Goal: Task Accomplishment & Management: Complete application form

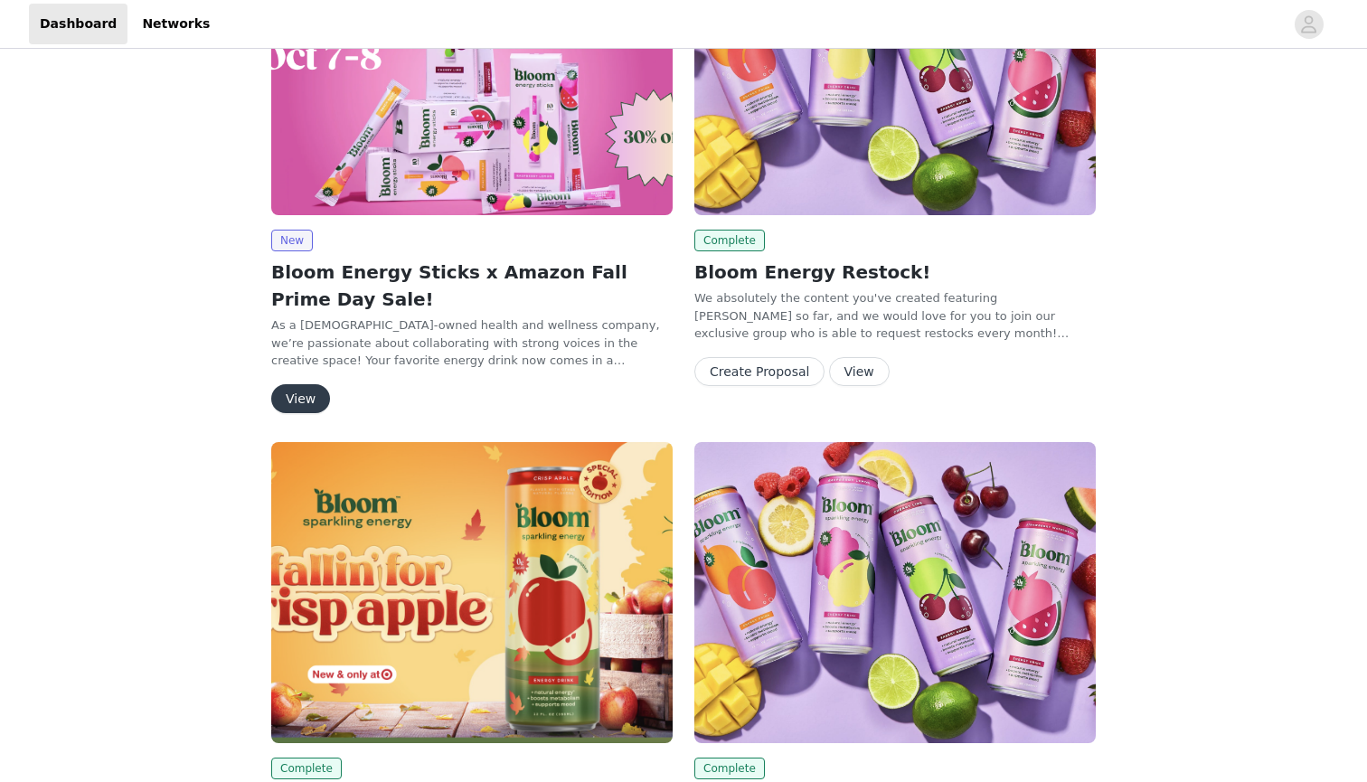
scroll to position [114, 0]
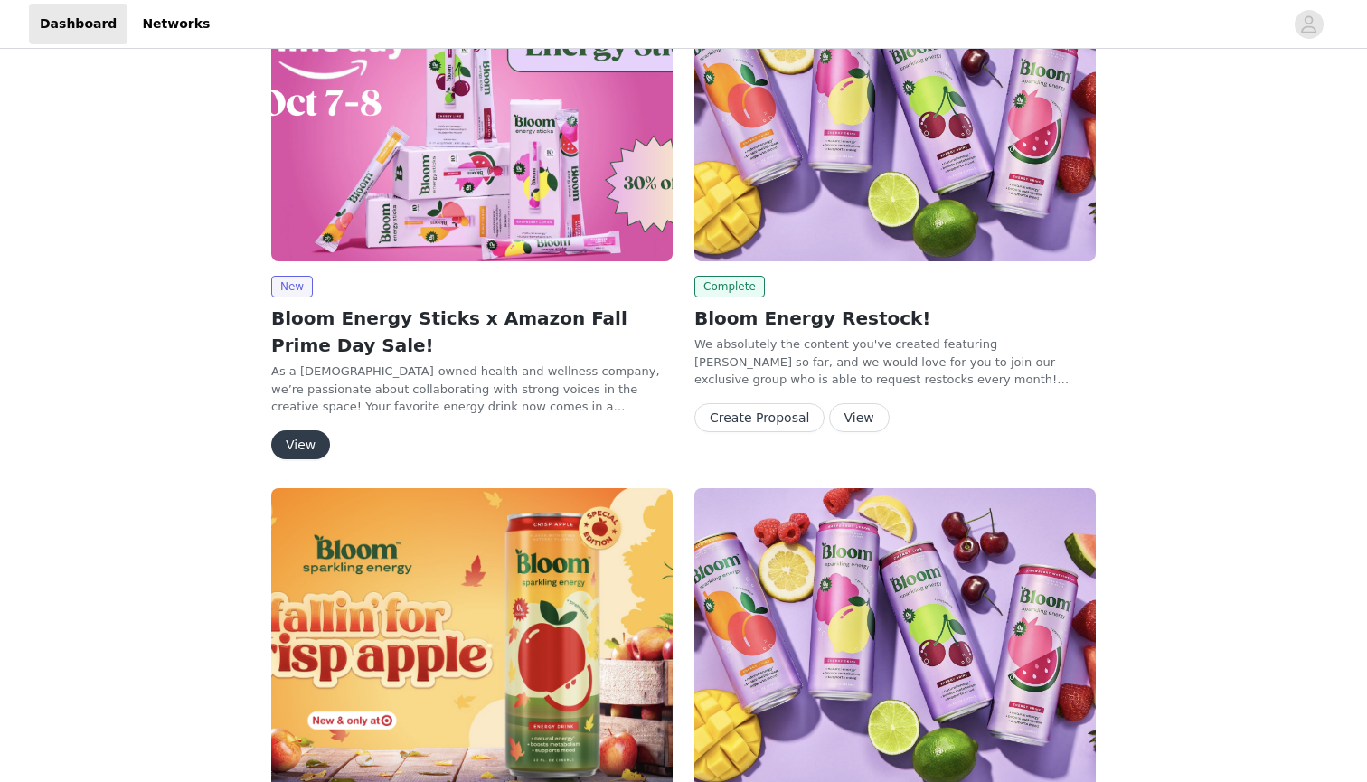
click at [304, 447] on button "View" at bounding box center [300, 444] width 59 height 29
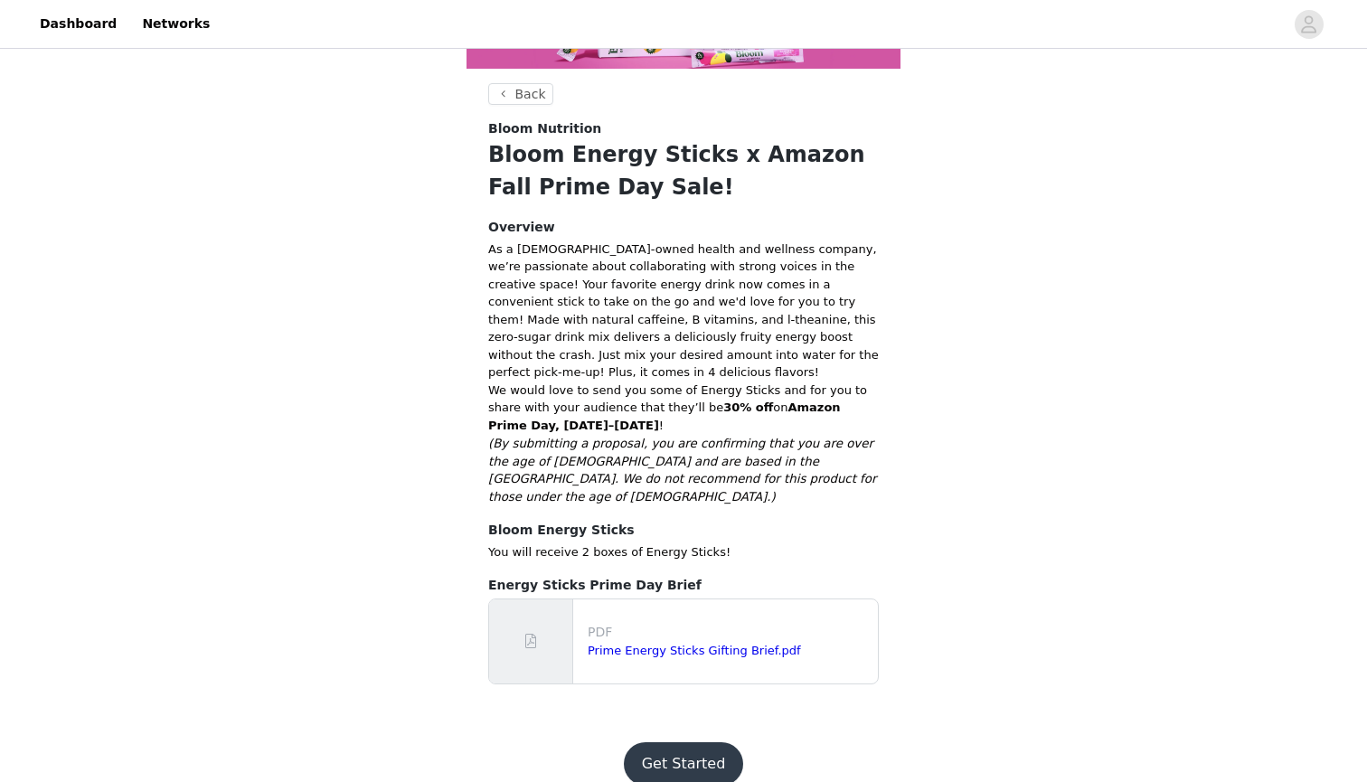
scroll to position [226, 0]
click at [696, 743] on button "Get Started" at bounding box center [684, 764] width 120 height 43
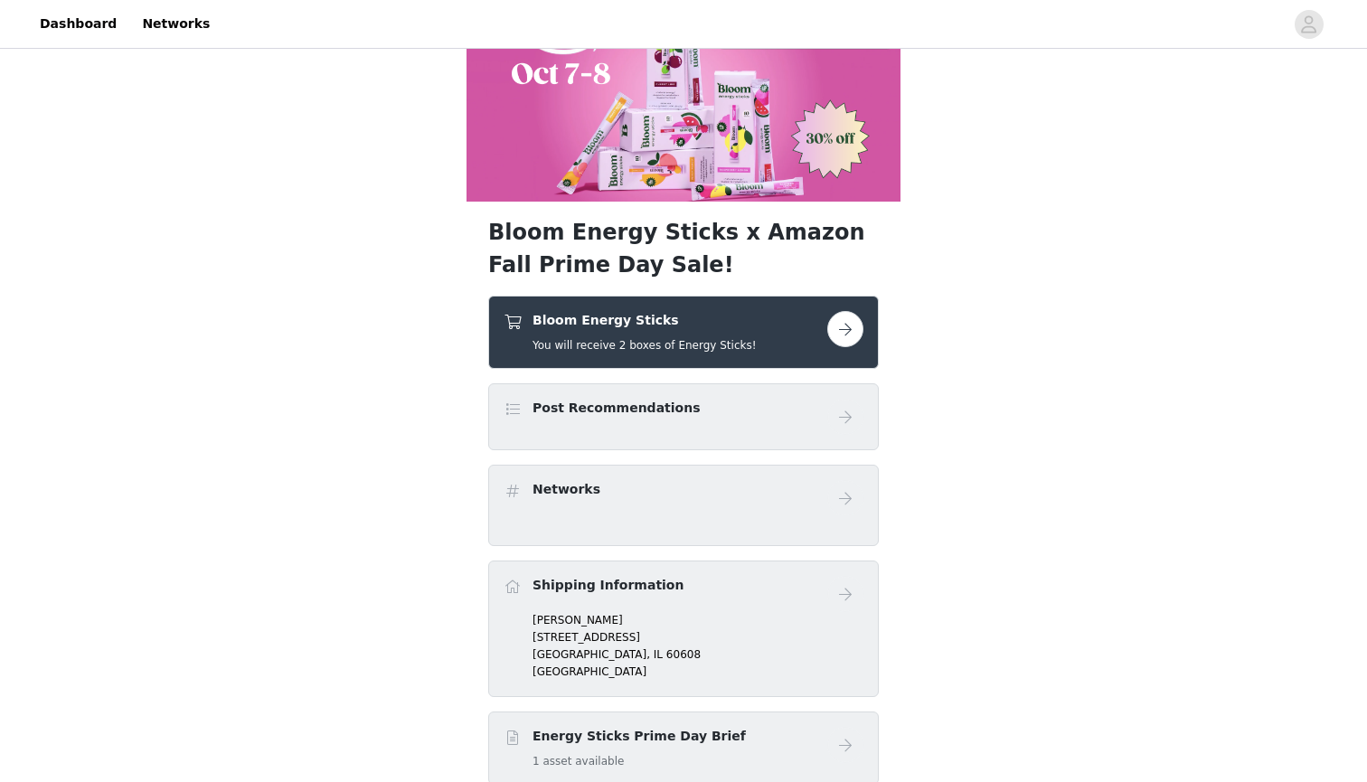
scroll to position [51, 0]
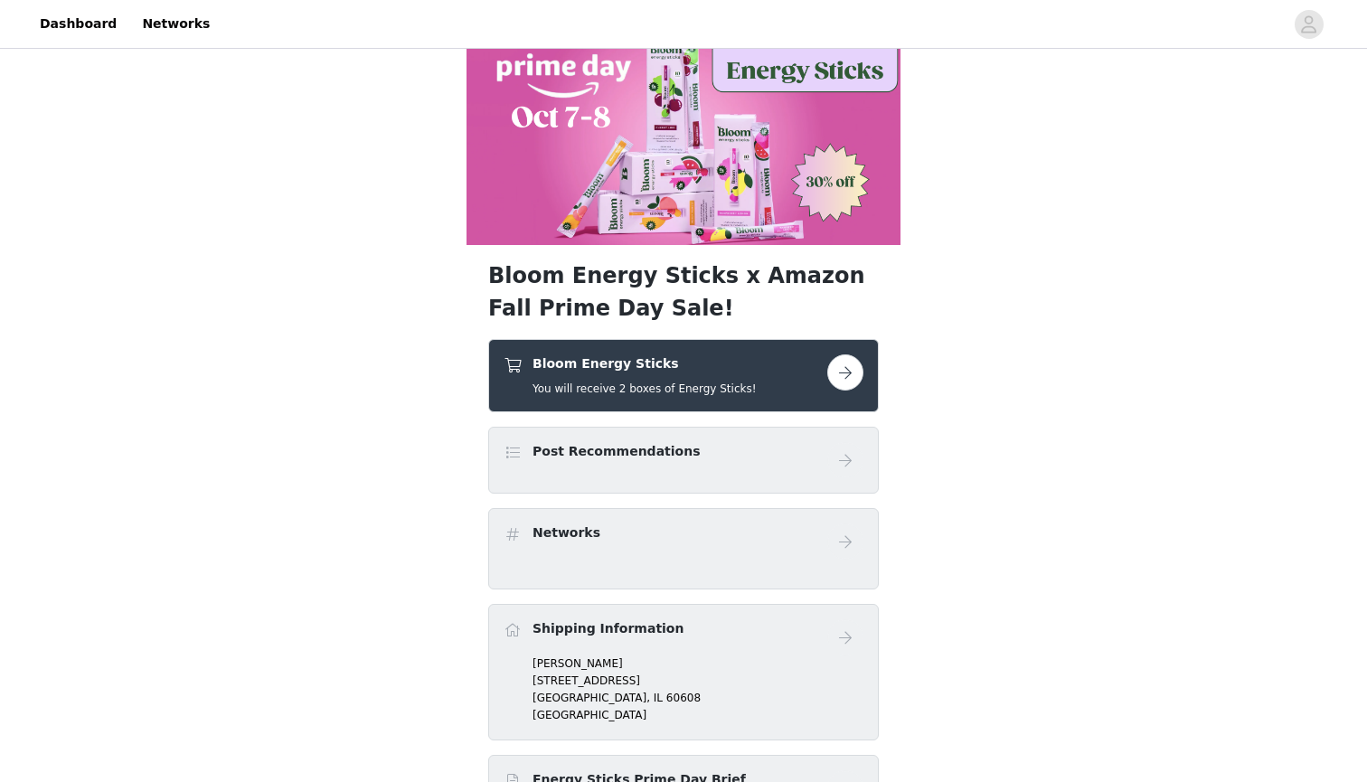
click at [688, 473] on div "Post Recommendations" at bounding box center [684, 460] width 360 height 36
click at [711, 441] on div "Post Recommendations" at bounding box center [683, 460] width 391 height 67
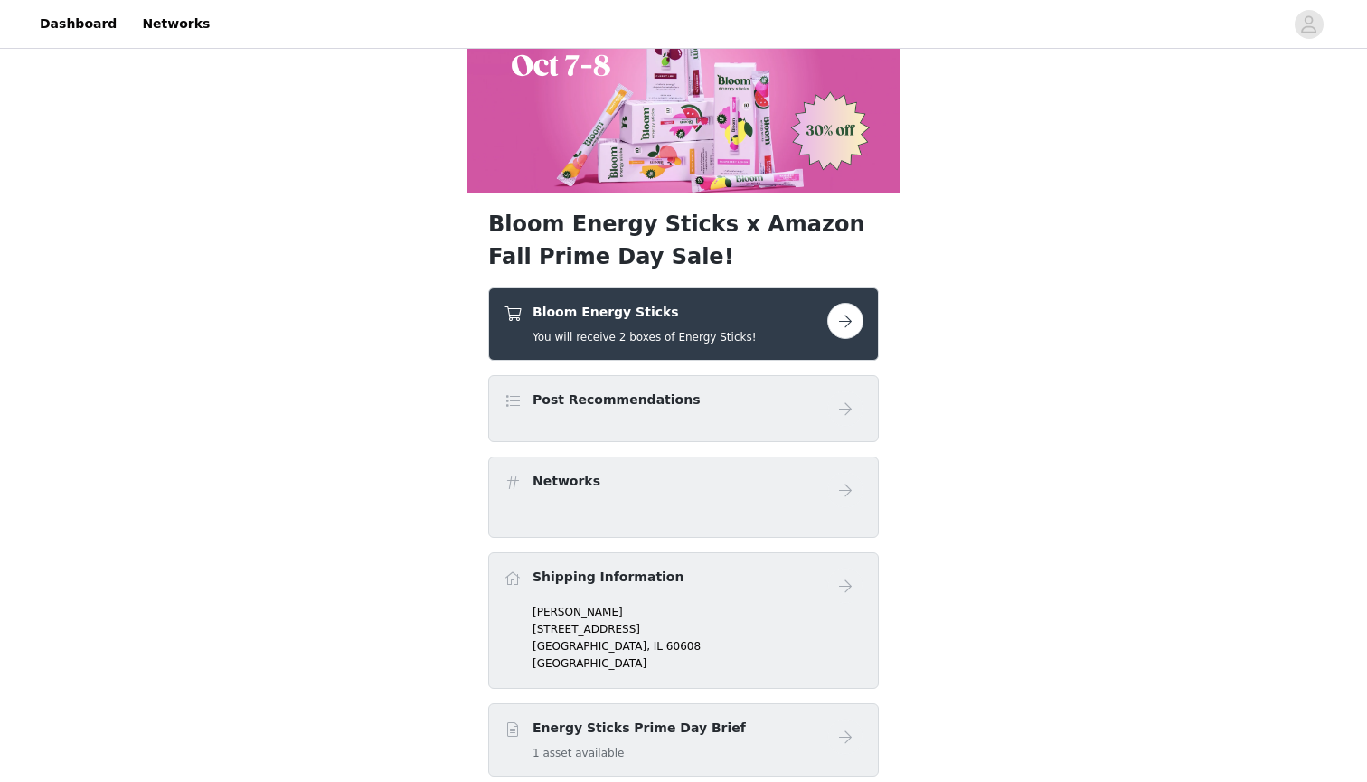
scroll to position [107, 0]
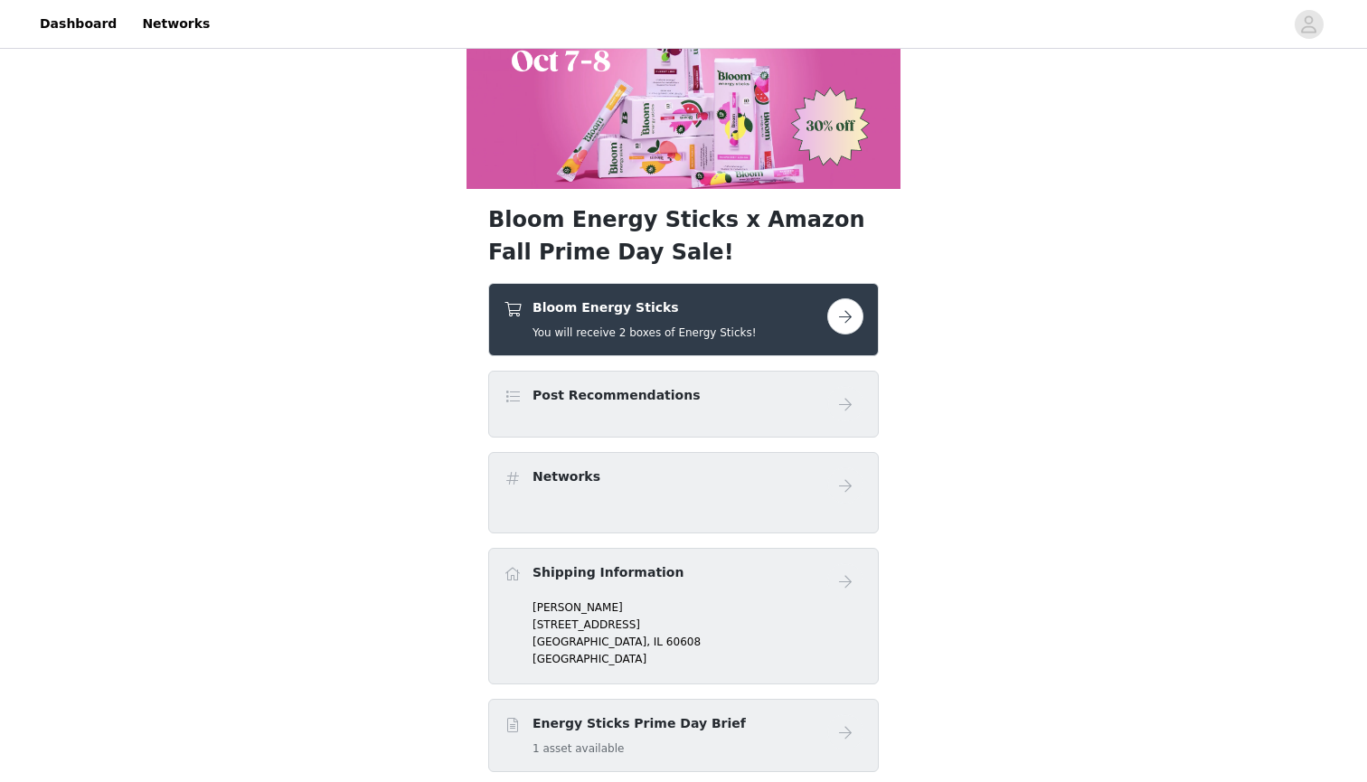
click at [848, 329] on button "button" at bounding box center [845, 316] width 36 height 36
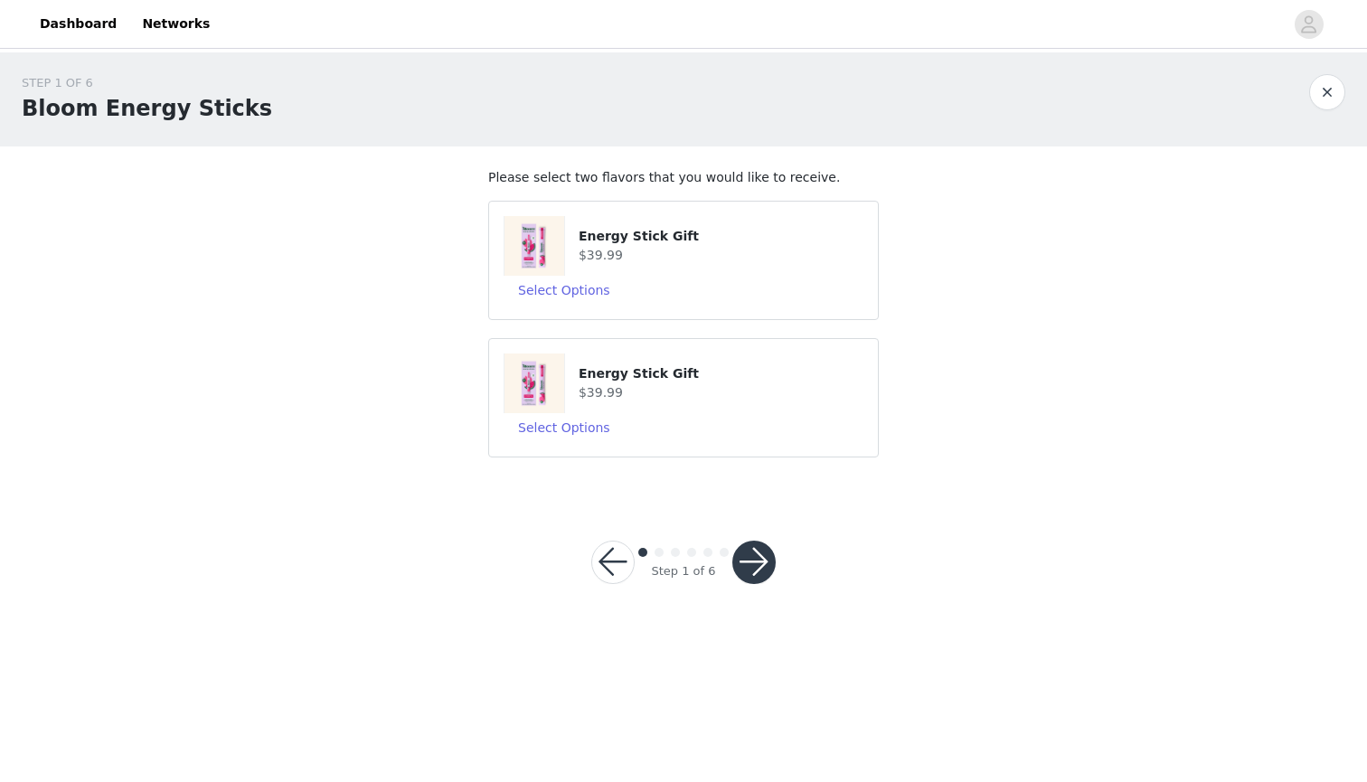
click at [651, 314] on article "Energy Stick Gift $39.99 Select Options" at bounding box center [683, 260] width 391 height 119
click at [580, 423] on button "Select Options" at bounding box center [564, 427] width 121 height 29
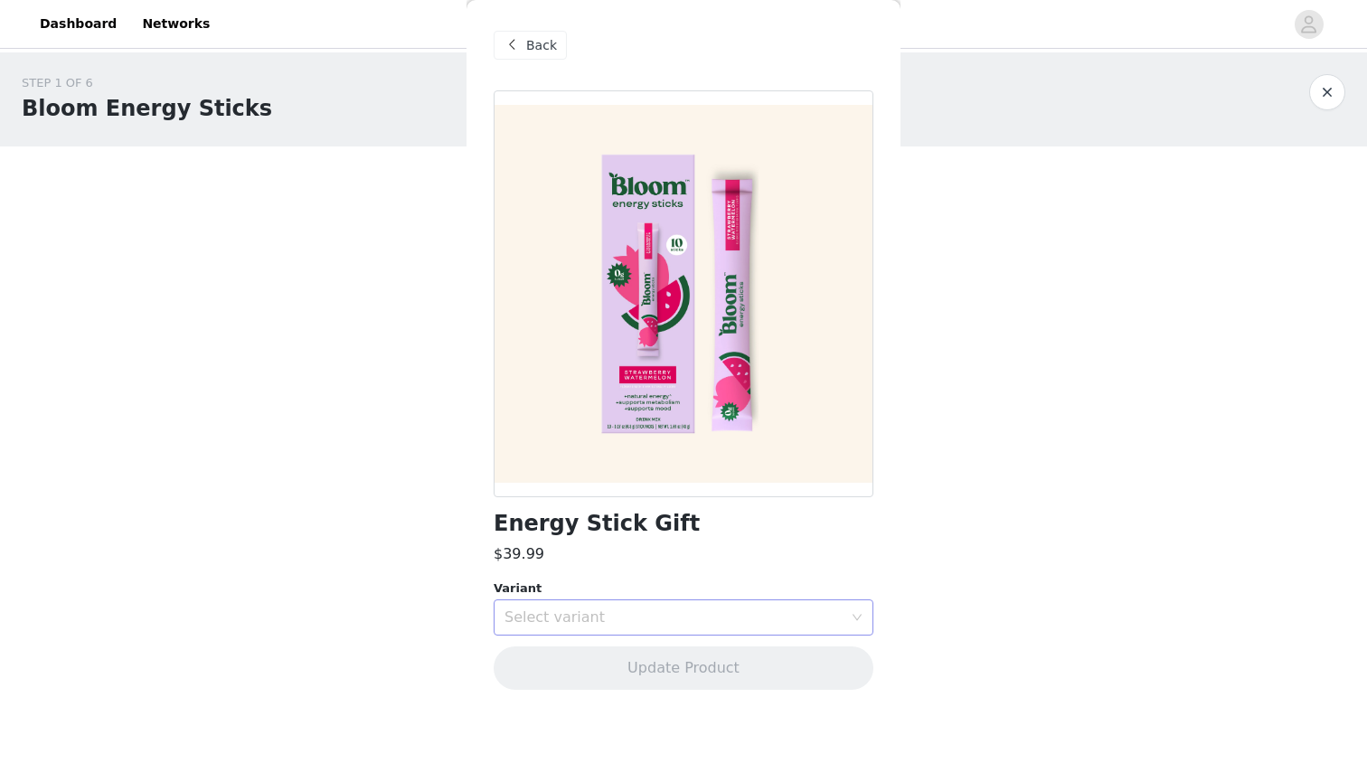
click at [584, 617] on div "Select variant" at bounding box center [673, 617] width 338 height 18
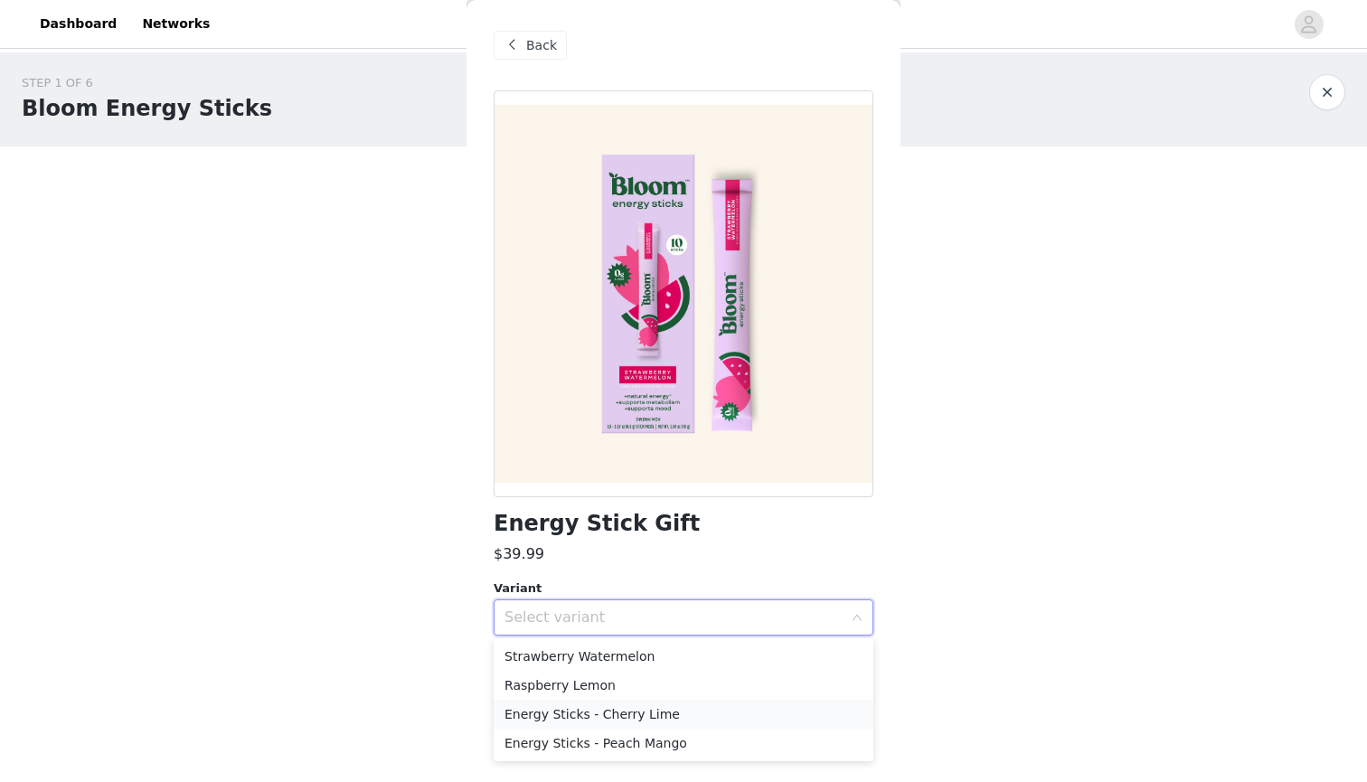
click at [680, 723] on li "Energy Sticks - Cherry Lime" at bounding box center [684, 714] width 380 height 29
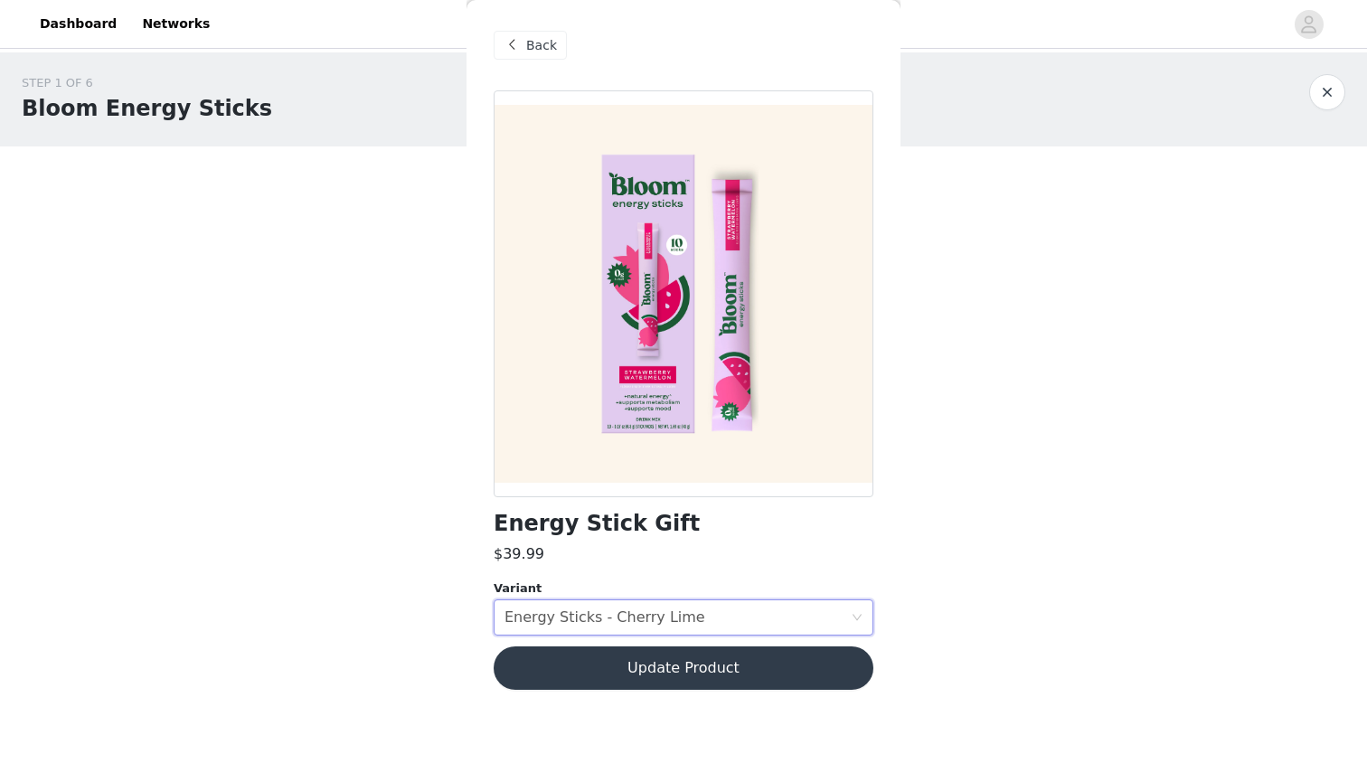
click at [535, 44] on span "Back" at bounding box center [541, 45] width 31 height 19
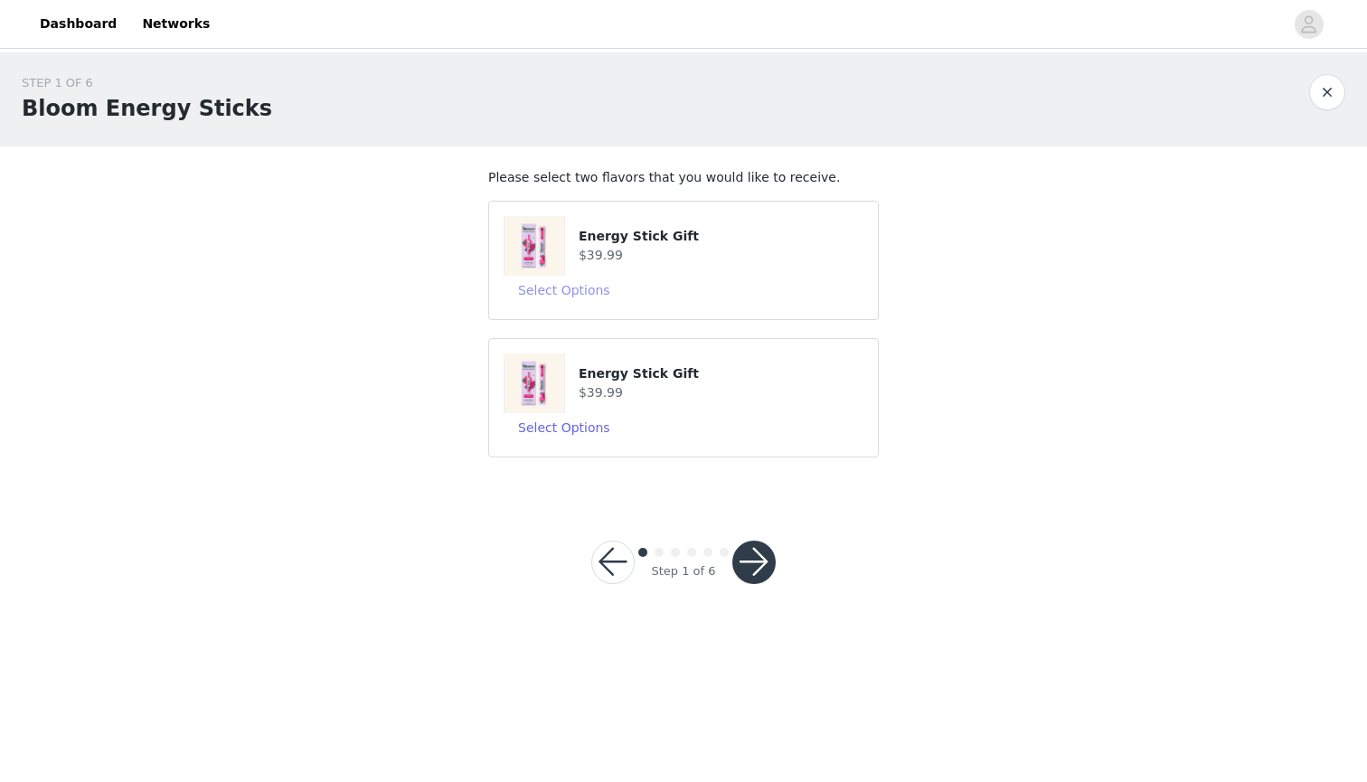
click at [573, 287] on button "Select Options" at bounding box center [564, 290] width 121 height 29
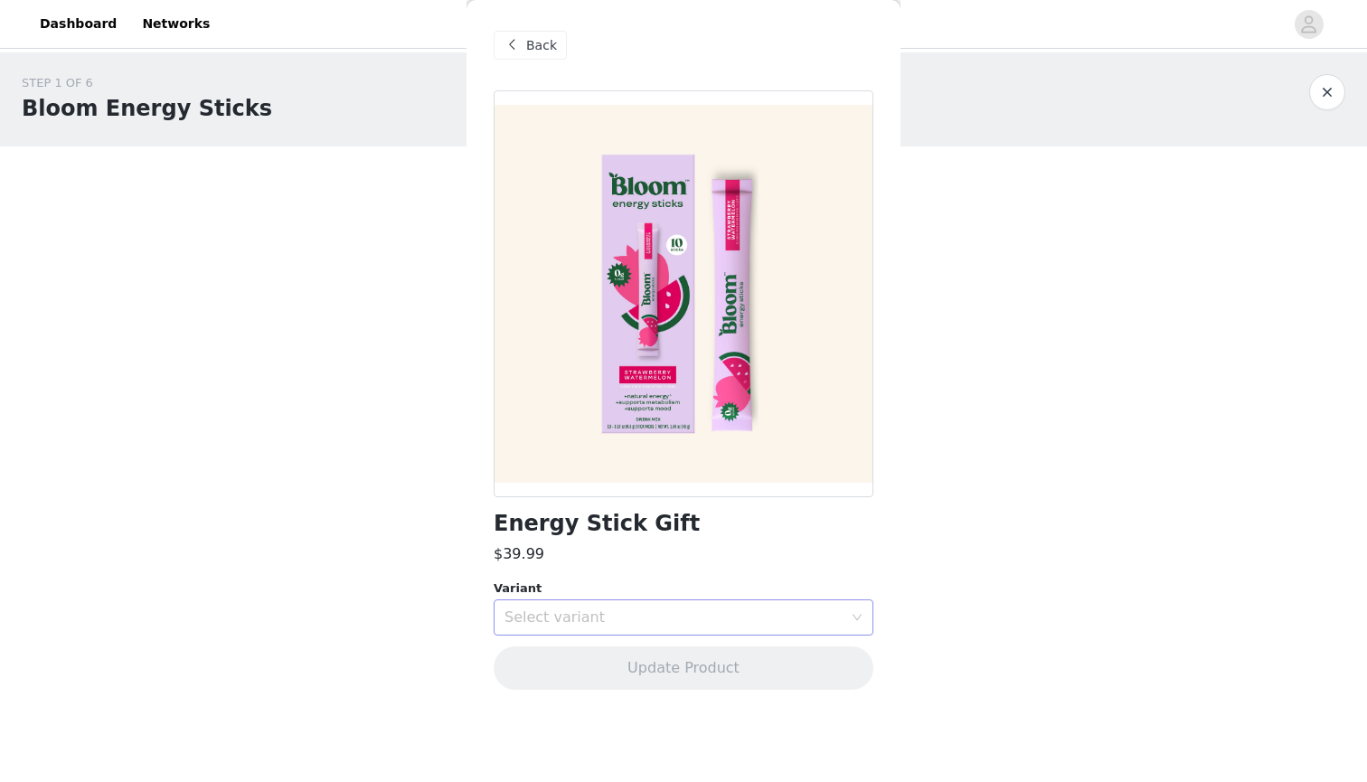
click at [598, 617] on div "Select variant" at bounding box center [673, 617] width 338 height 18
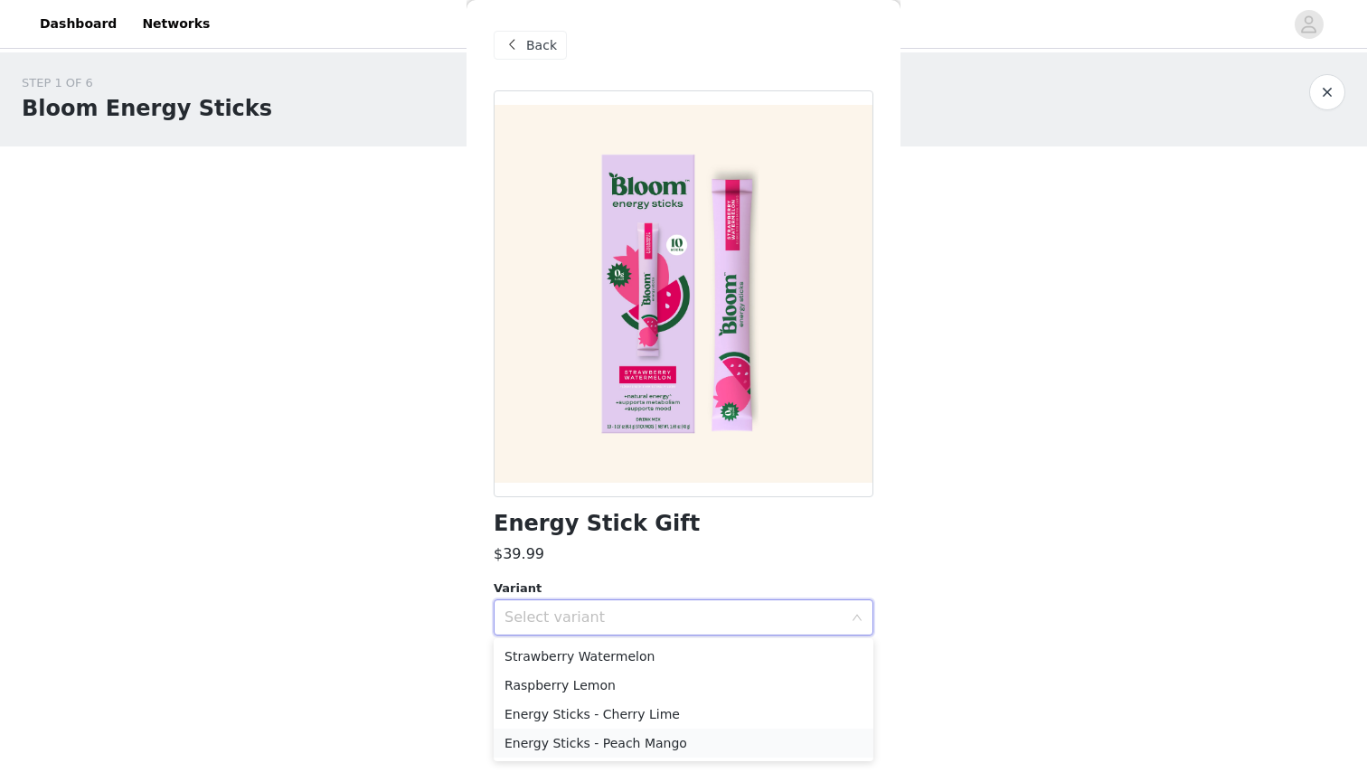
click at [617, 752] on li "Energy Sticks - Peach Mango" at bounding box center [684, 743] width 380 height 29
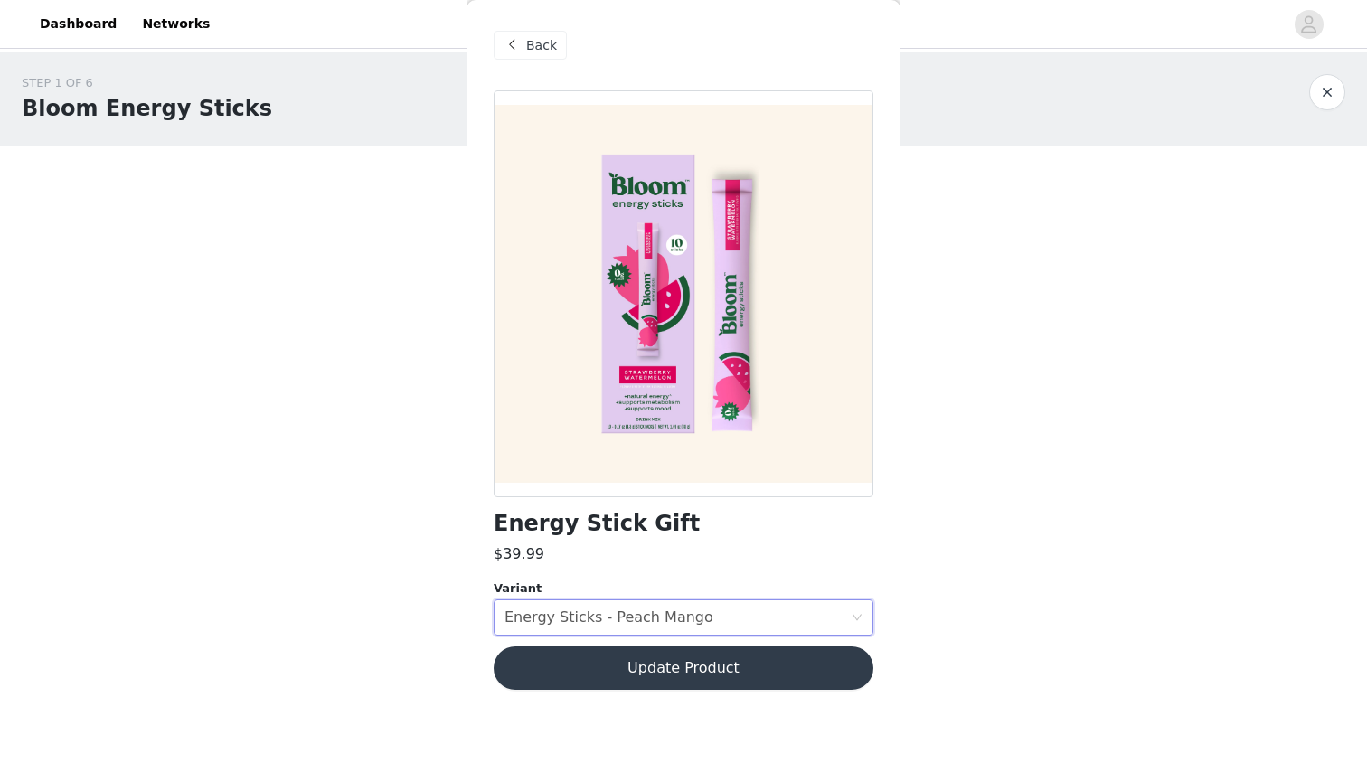
click at [685, 671] on button "Update Product" at bounding box center [684, 667] width 380 height 43
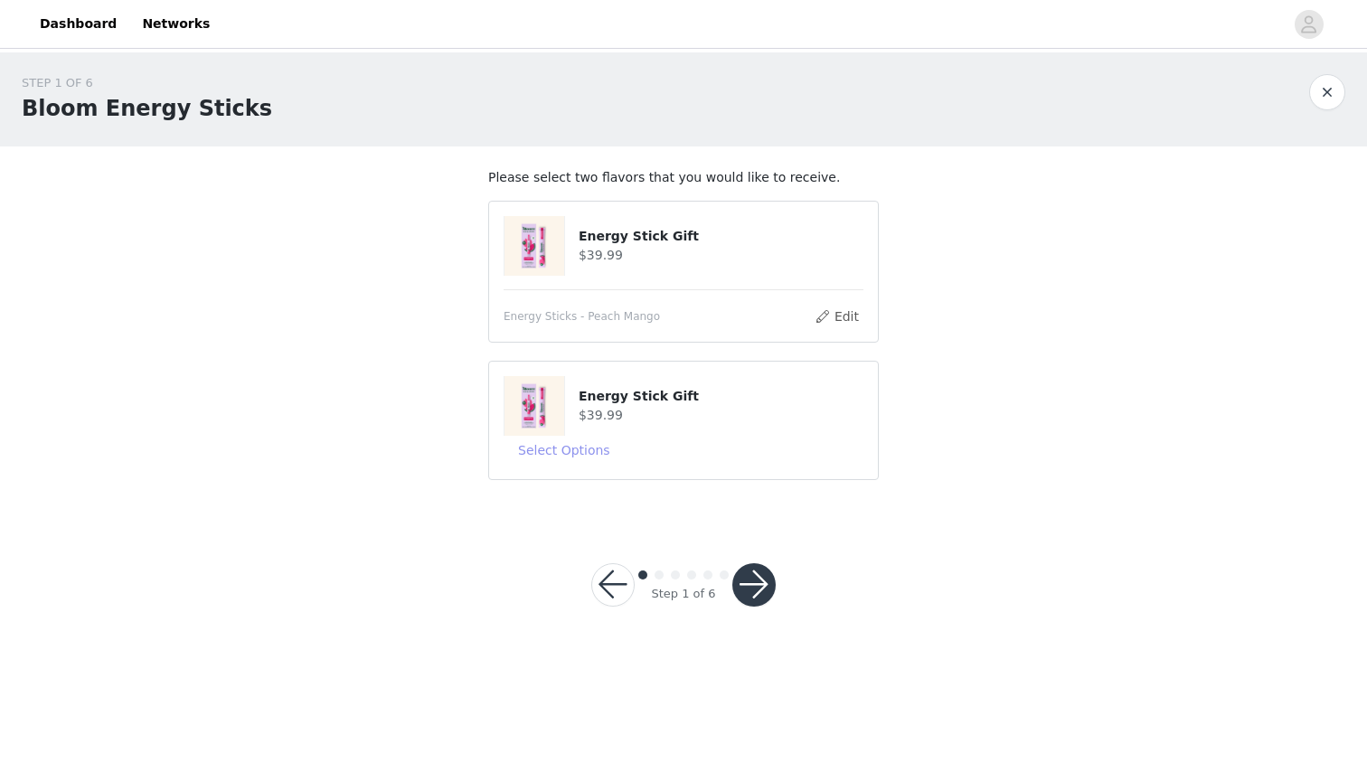
click at [587, 441] on button "Select Options" at bounding box center [564, 450] width 121 height 29
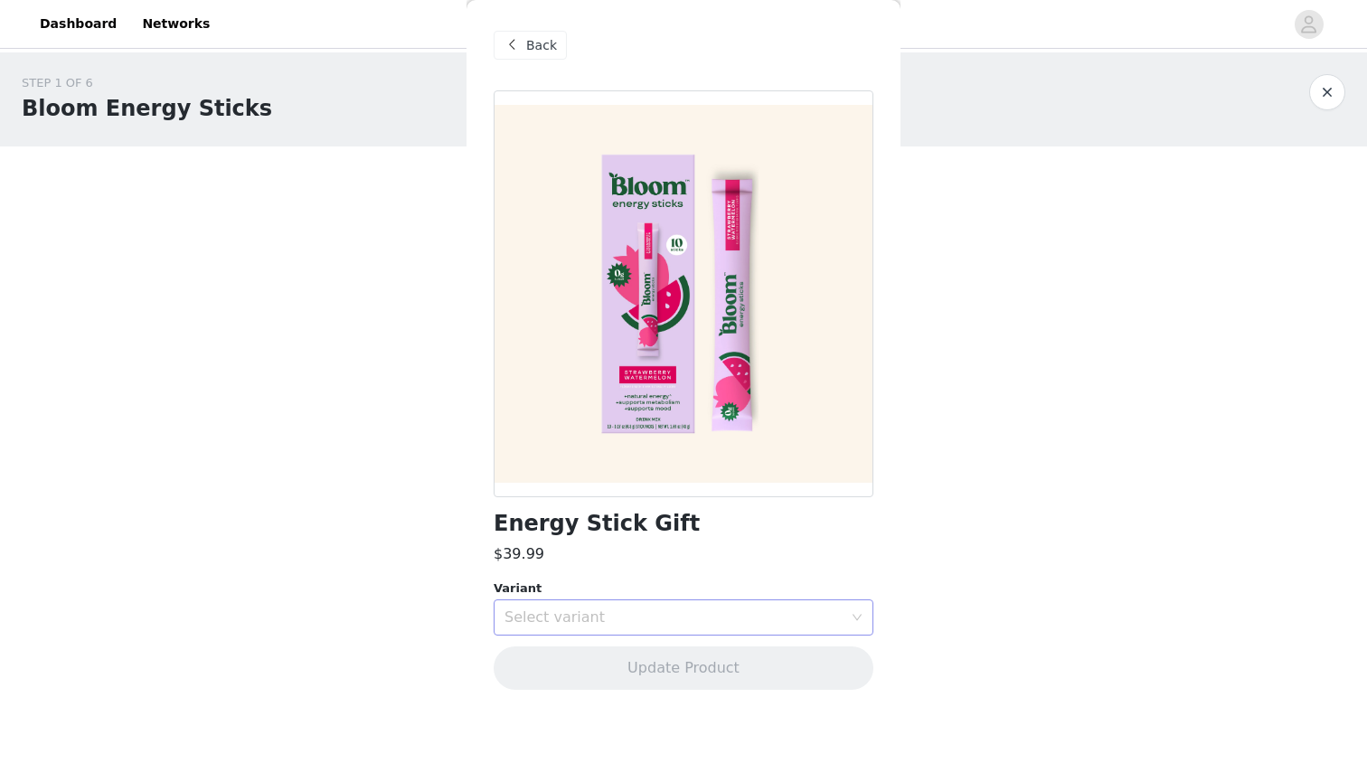
click at [573, 625] on div "Select variant" at bounding box center [673, 617] width 338 height 18
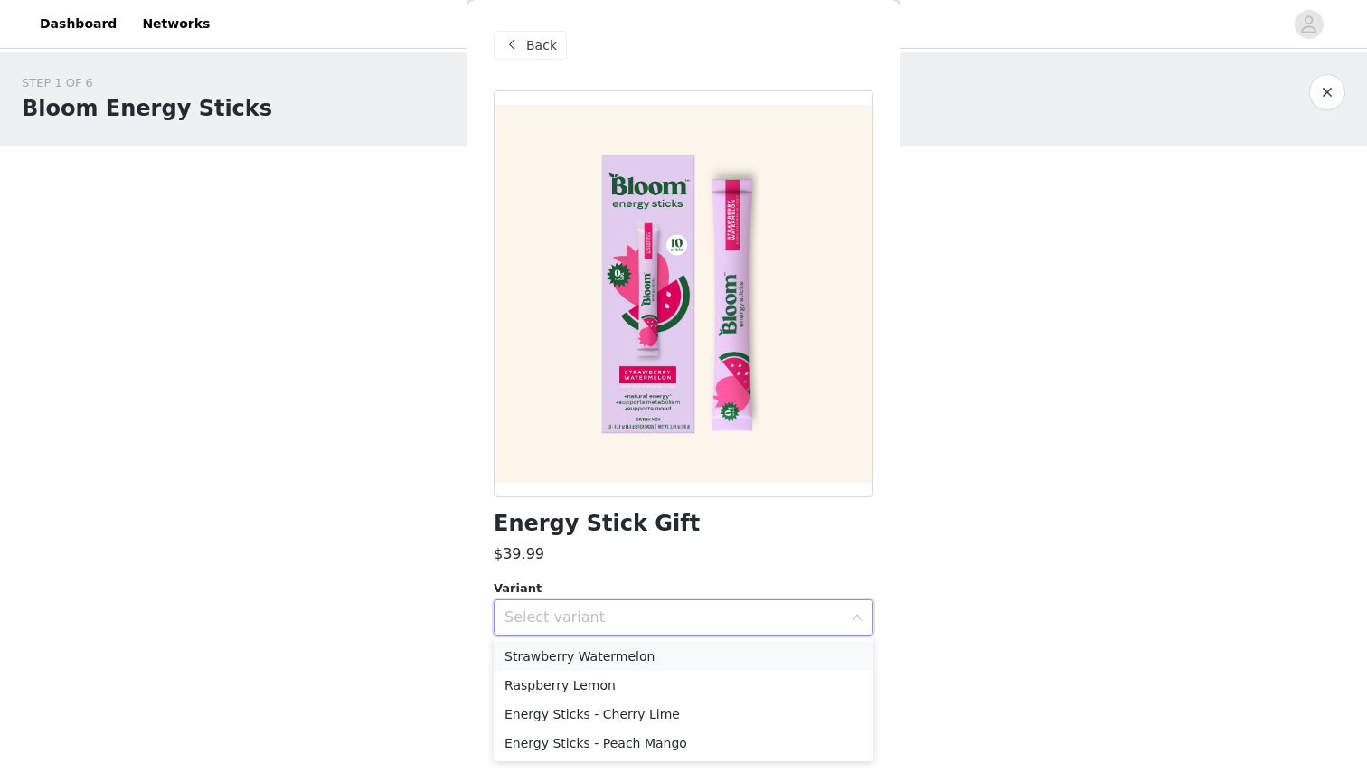
click at [656, 655] on li "Strawberry Watermelon" at bounding box center [684, 656] width 380 height 29
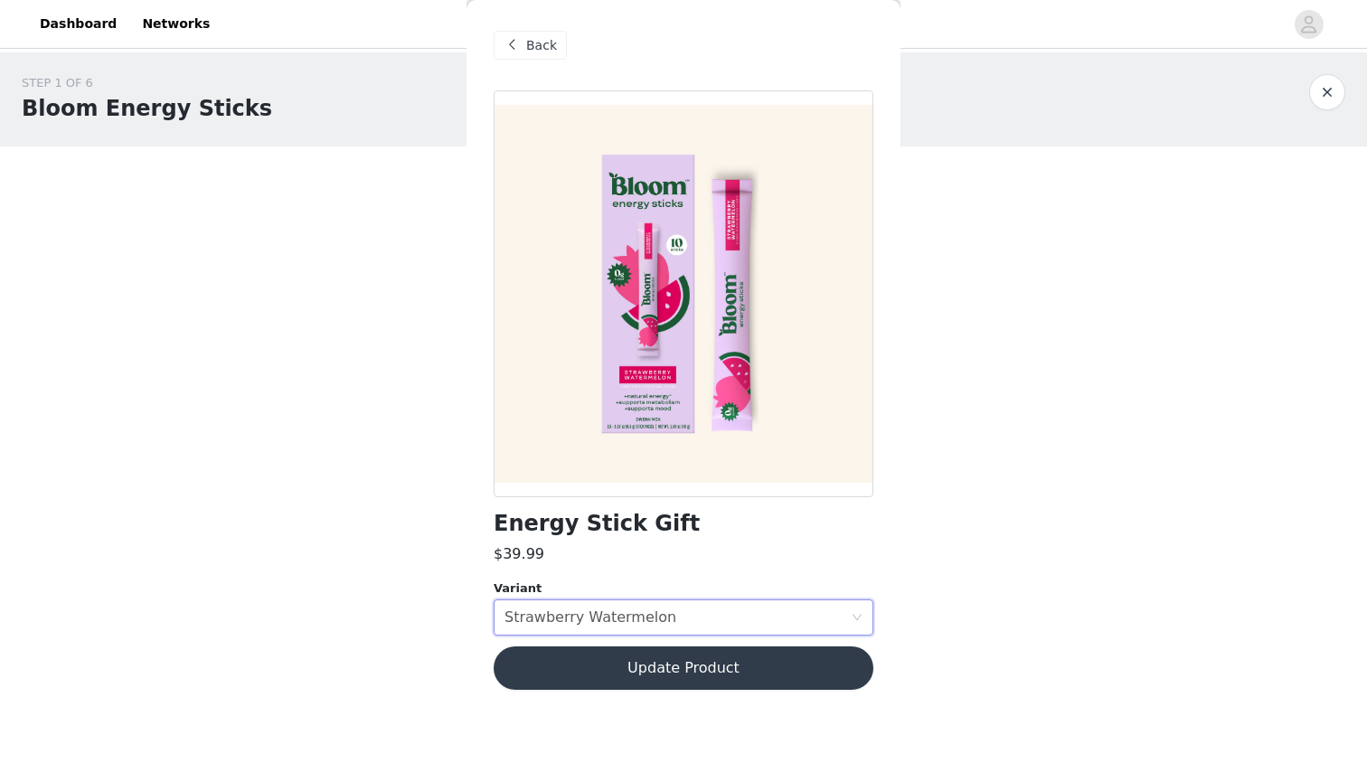
click at [744, 665] on button "Update Product" at bounding box center [684, 667] width 380 height 43
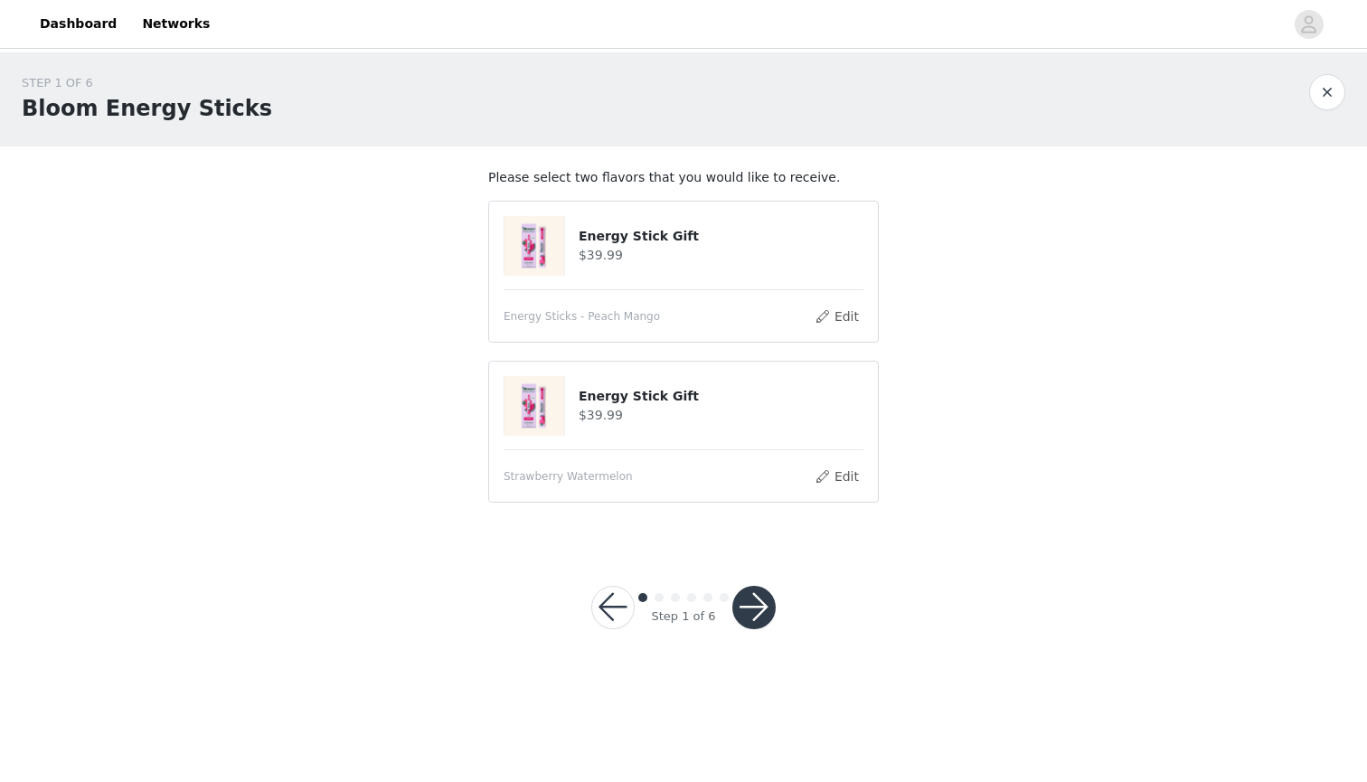
click at [760, 596] on button "button" at bounding box center [753, 607] width 43 height 43
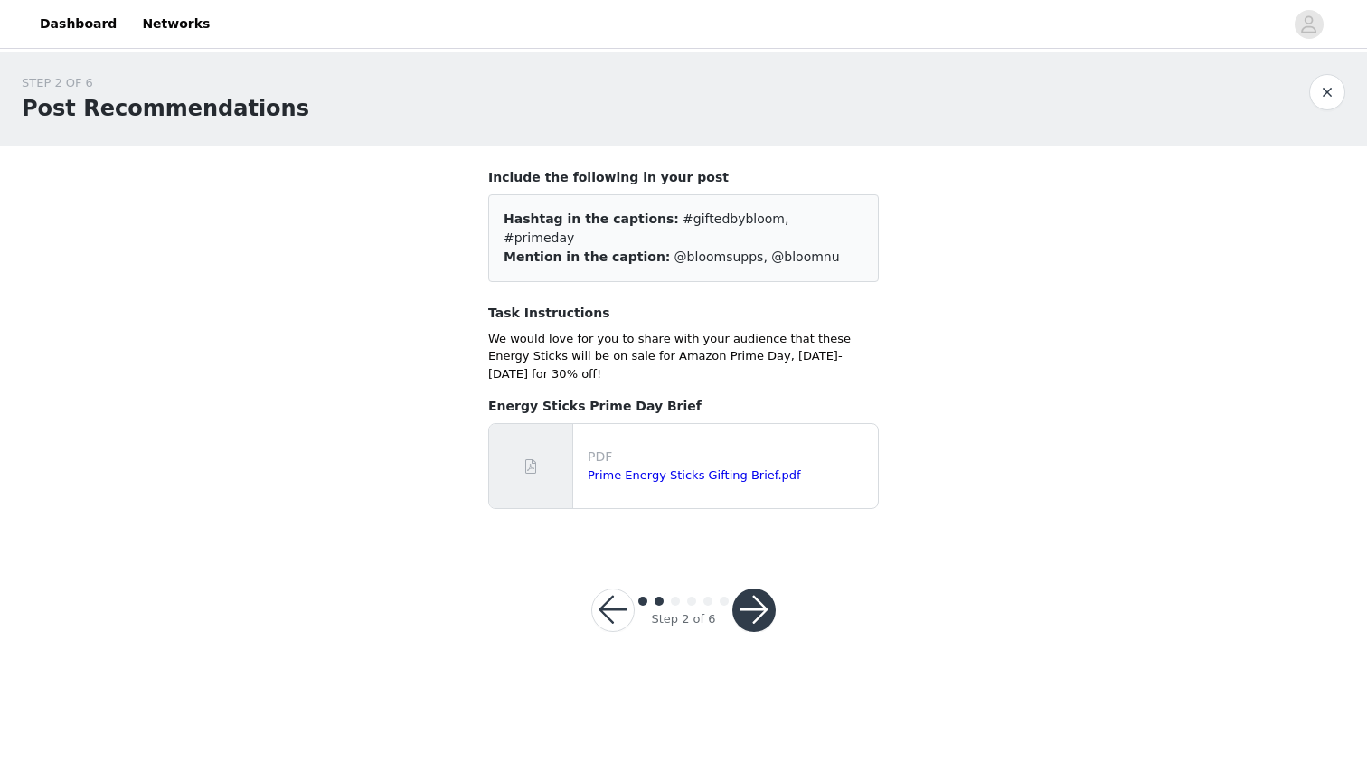
click at [764, 589] on button "button" at bounding box center [753, 610] width 43 height 43
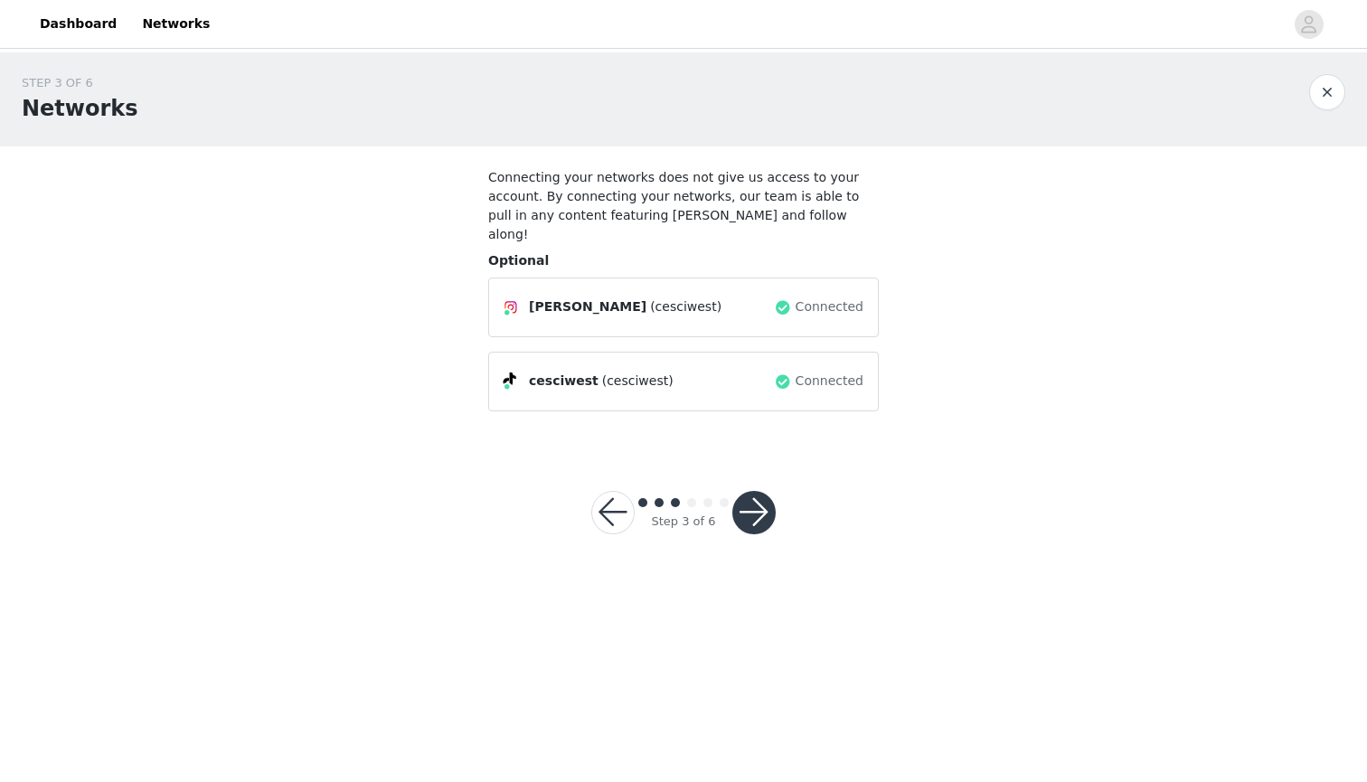
click at [765, 503] on button "button" at bounding box center [753, 512] width 43 height 43
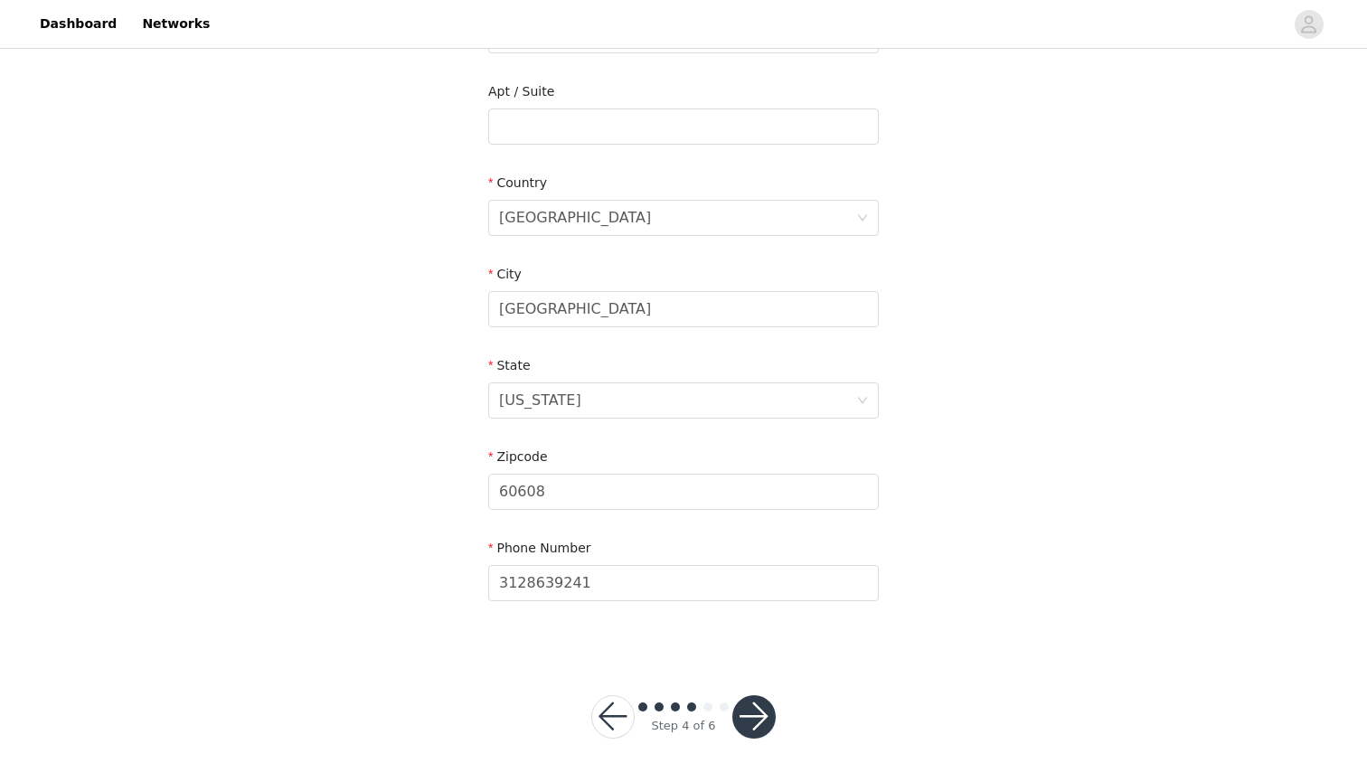
click at [758, 710] on button "button" at bounding box center [753, 716] width 43 height 43
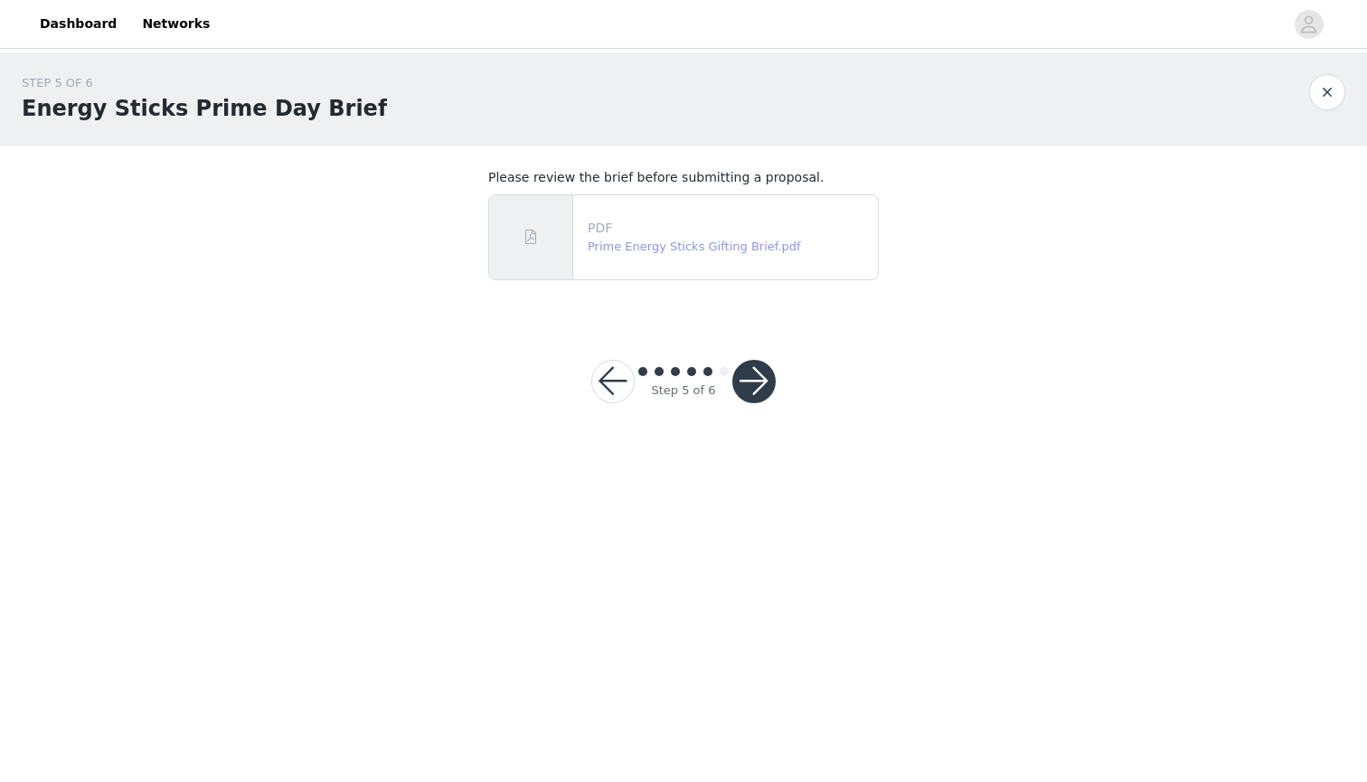
click at [698, 240] on link "Prime Energy Sticks Gifting Brief.pdf" at bounding box center [694, 247] width 213 height 14
click at [751, 384] on button "button" at bounding box center [753, 381] width 43 height 43
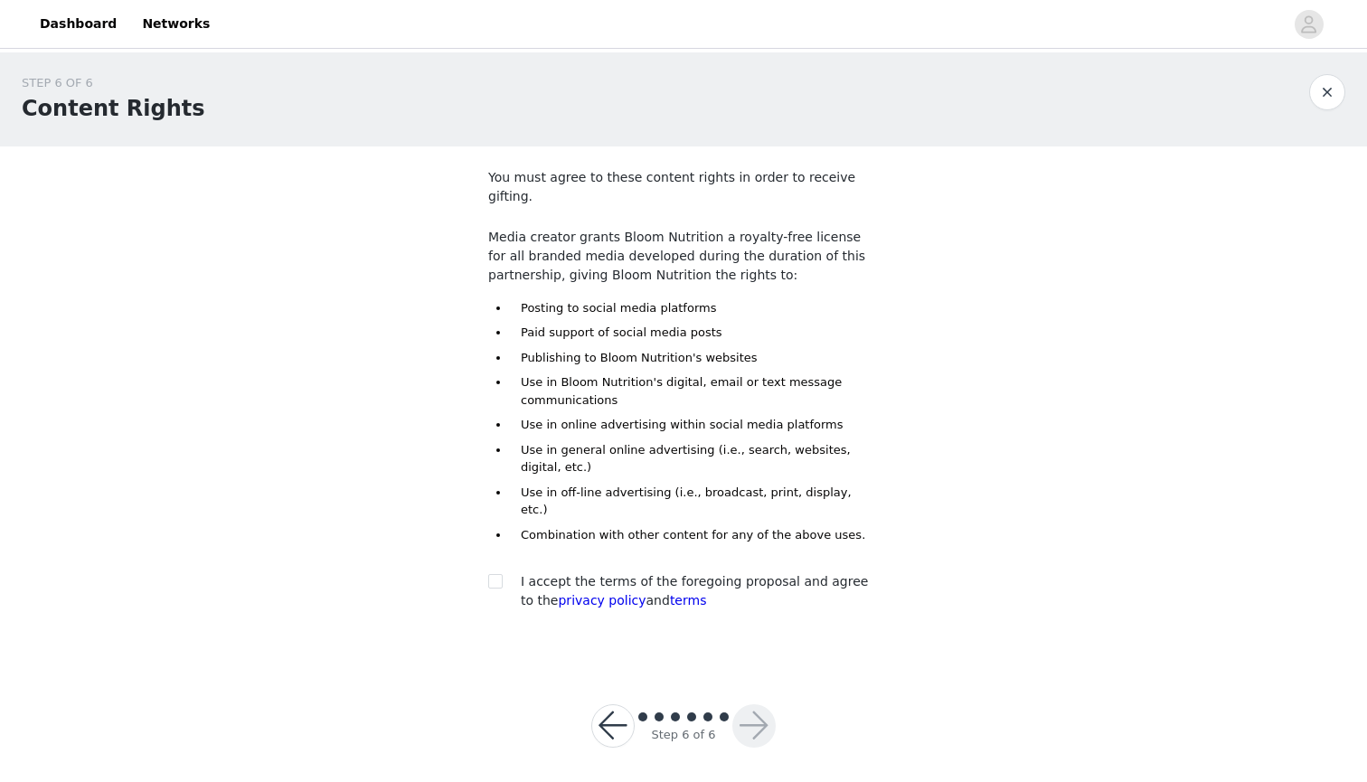
click at [487, 547] on section "You must agree to these content rights in order to receive gifting. Media creat…" at bounding box center [683, 403] width 434 height 515
click at [504, 572] on div at bounding box center [500, 581] width 25 height 19
click at [496, 574] on input "checkbox" at bounding box center [494, 580] width 13 height 13
checkbox input "true"
click at [746, 707] on button "button" at bounding box center [753, 725] width 43 height 43
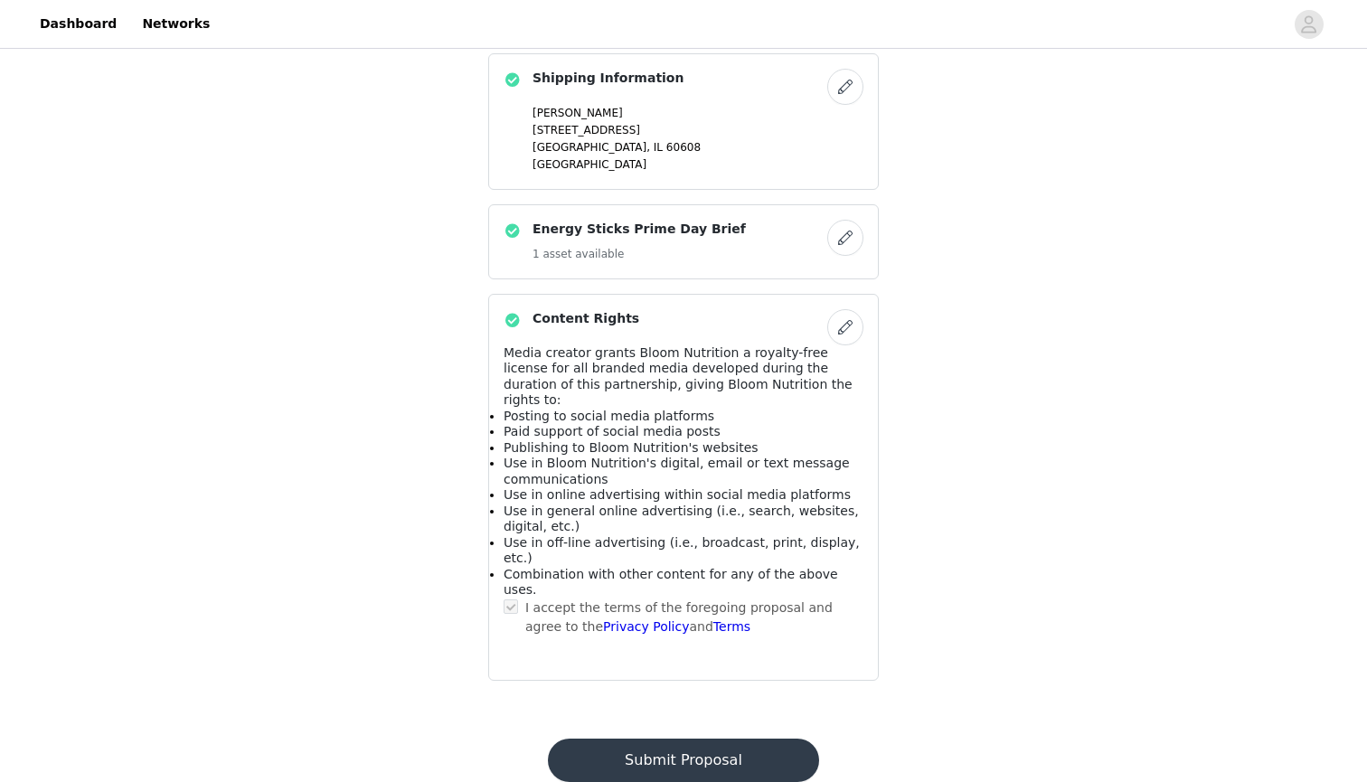
click at [724, 739] on button "Submit Proposal" at bounding box center [683, 760] width 270 height 43
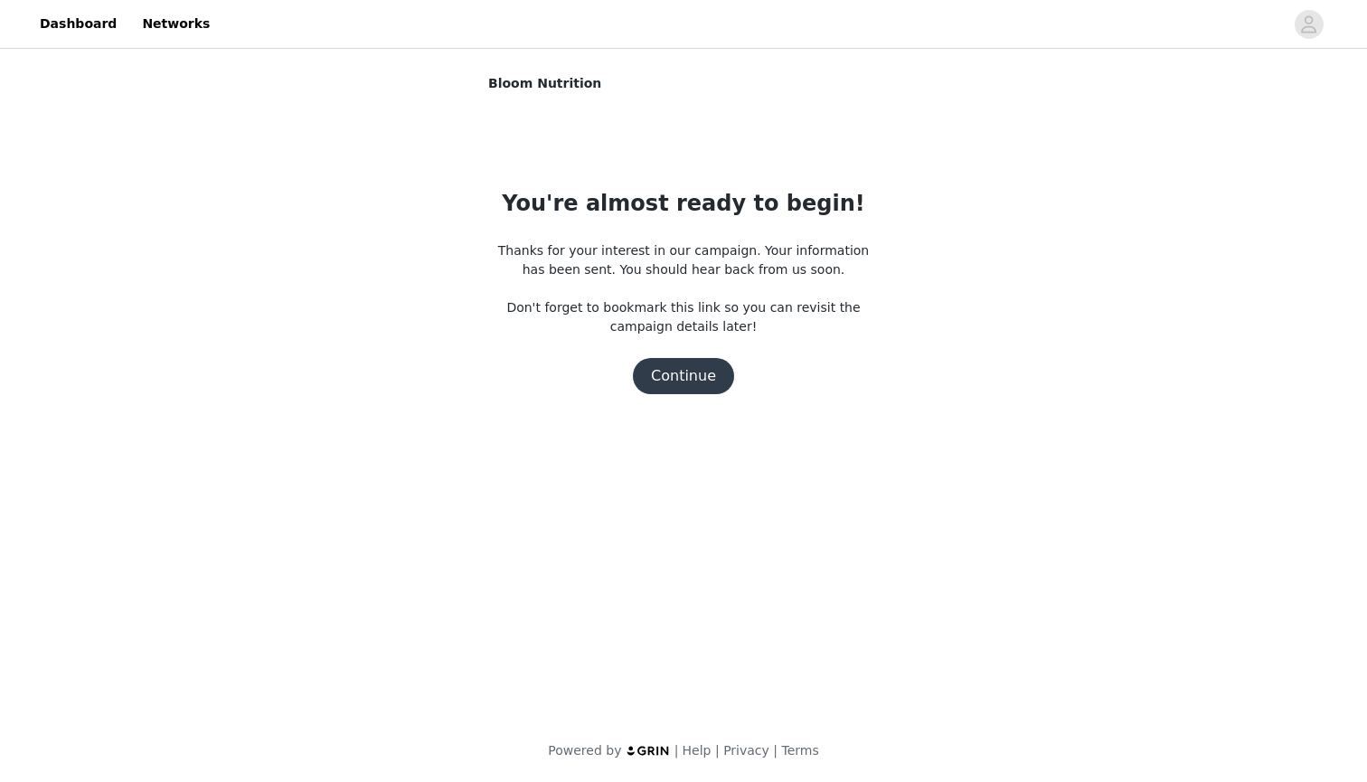
click at [688, 380] on button "Continue" at bounding box center [683, 376] width 101 height 36
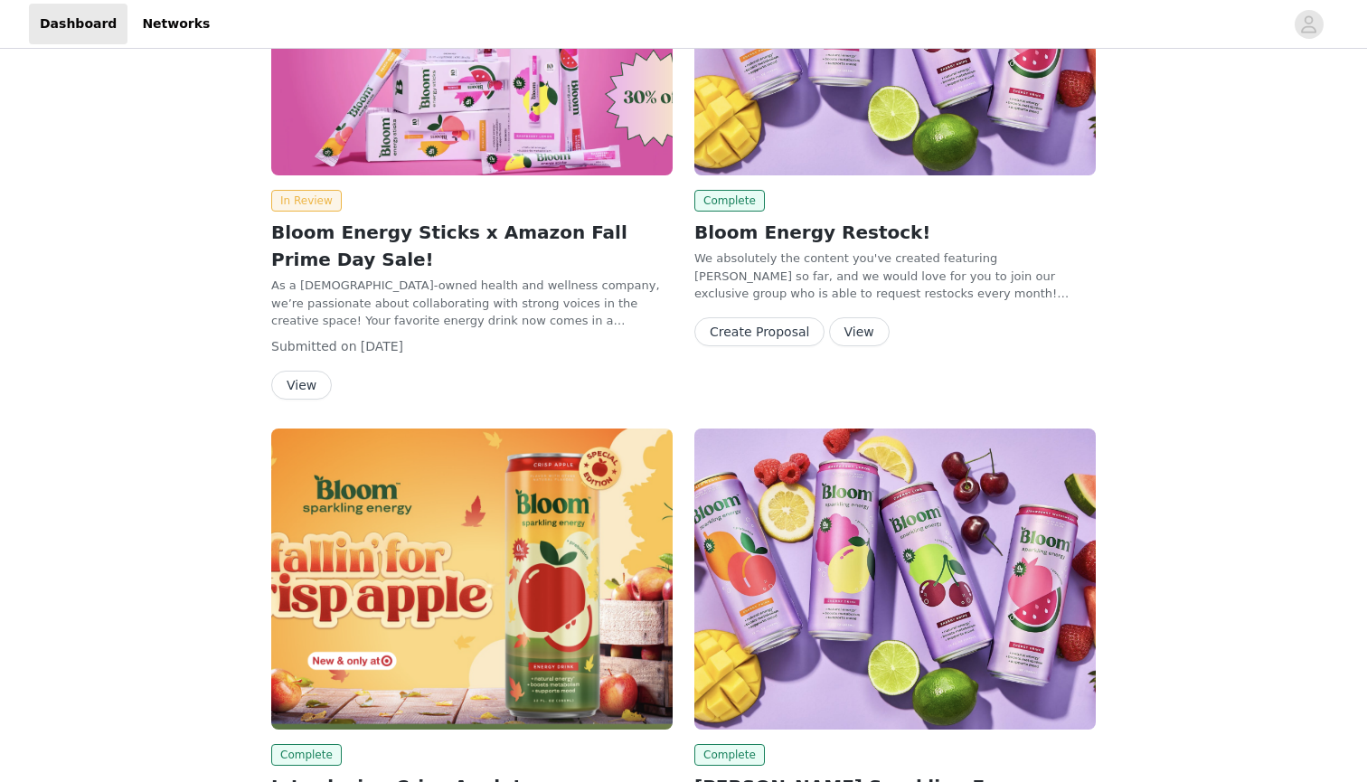
scroll to position [193, 0]
